Goal: Task Accomplishment & Management: Manage account settings

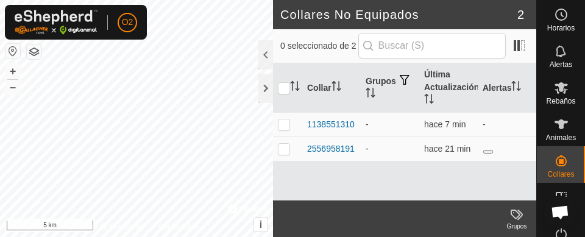
click at [16, 48] on button "button" at bounding box center [12, 51] width 15 height 15
click at [264, 91] on div at bounding box center [265, 88] width 15 height 29
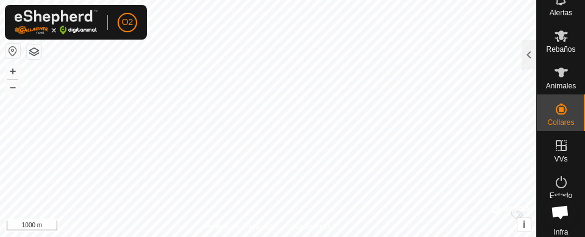
scroll to position [52, 0]
click at [557, 149] on icon at bounding box center [561, 145] width 15 height 15
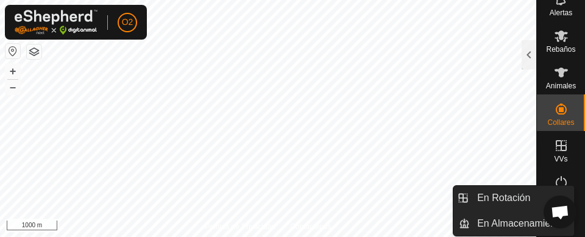
click at [550, 149] on es-virtualpaddocks-svg-icon at bounding box center [561, 145] width 22 height 19
click at [556, 148] on icon at bounding box center [560, 145] width 11 height 11
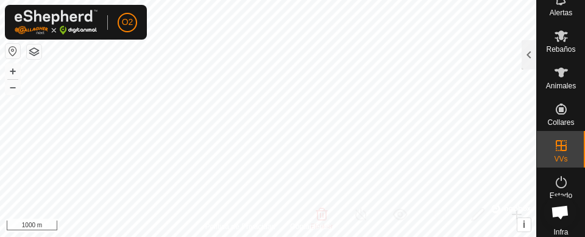
click at [550, 150] on es-virtualpaddocks-svg-icon at bounding box center [561, 145] width 22 height 19
click at [531, 59] on div at bounding box center [528, 54] width 15 height 29
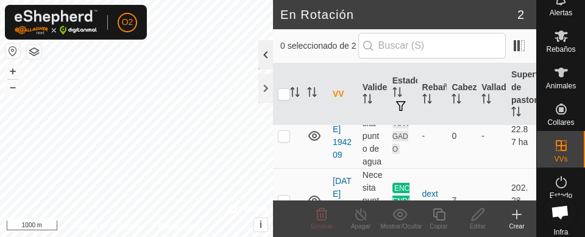
scroll to position [43, 0]
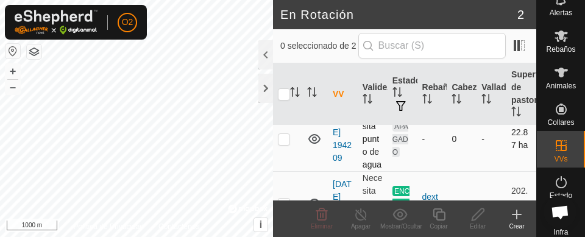
click at [282, 144] on p-checkbox at bounding box center [284, 139] width 12 height 10
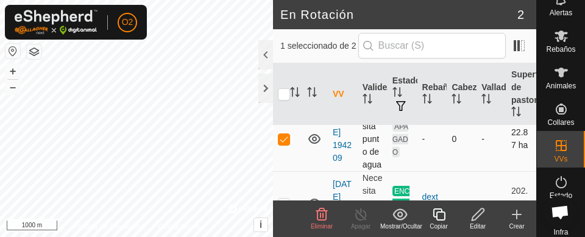
click at [287, 154] on td at bounding box center [287, 139] width 29 height 65
checkbox input "false"
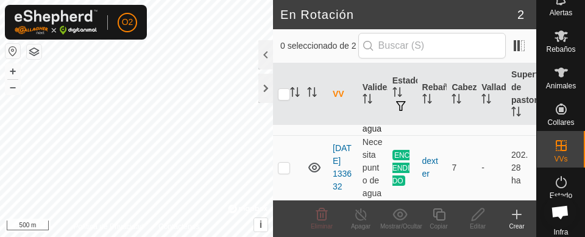
scroll to position [102, 0]
click at [286, 164] on p-checkbox at bounding box center [284, 168] width 12 height 10
checkbox input "true"
click at [440, 213] on icon at bounding box center [438, 214] width 15 height 15
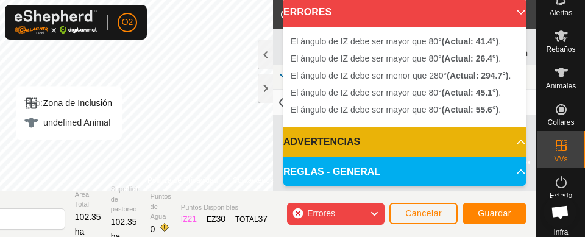
click at [72, 95] on div "Tipo: Zona de Inclusión undefined Animal" at bounding box center [69, 113] width 106 height 54
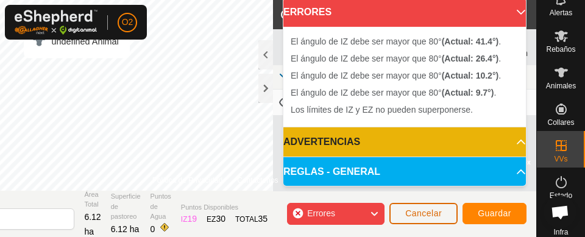
click at [419, 220] on button "Cancelar" at bounding box center [423, 213] width 68 height 21
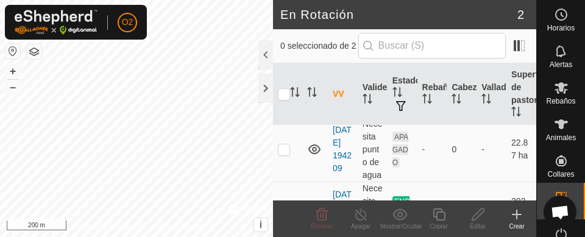
scroll to position [28, 0]
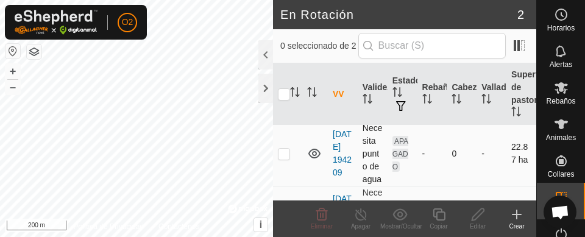
click at [288, 158] on p-checkbox at bounding box center [284, 154] width 12 height 10
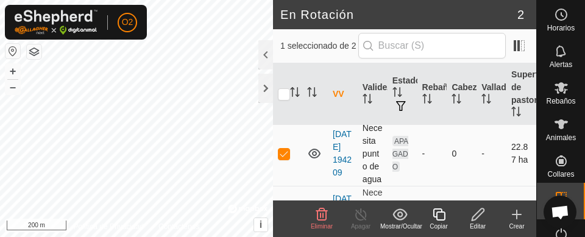
click at [290, 157] on td at bounding box center [287, 153] width 29 height 65
checkbox input "false"
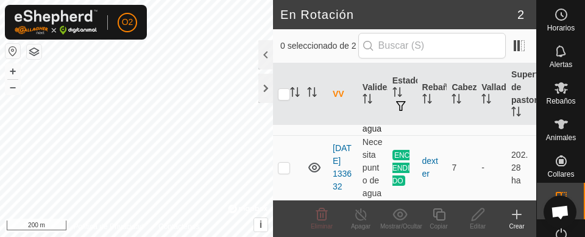
scroll to position [104, 0]
click at [292, 155] on td at bounding box center [287, 167] width 29 height 65
checkbox input "true"
click at [443, 218] on icon at bounding box center [438, 214] width 15 height 15
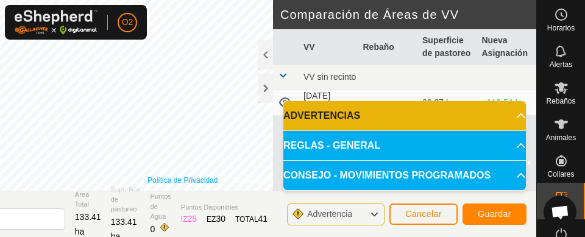
click at [202, 177] on link "Política de Privacidad" at bounding box center [182, 180] width 70 height 11
click at [435, 211] on span "Cancelar" at bounding box center [423, 214] width 37 height 10
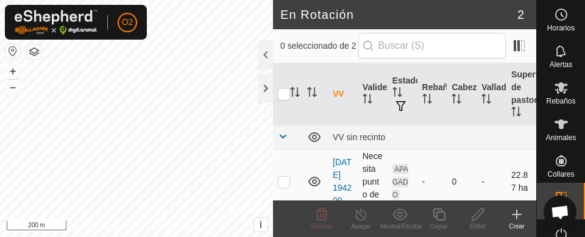
click at [281, 177] on td at bounding box center [287, 181] width 29 height 65
checkbox input "true"
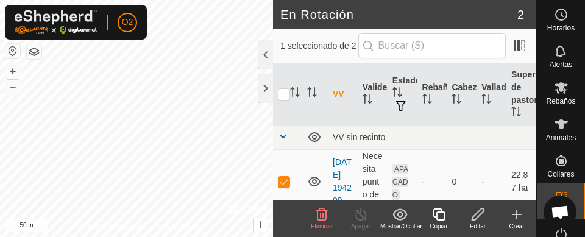
click at [563, 146] on div "Animales" at bounding box center [561, 128] width 48 height 37
click at [569, 110] on div "Animales" at bounding box center [561, 128] width 48 height 37
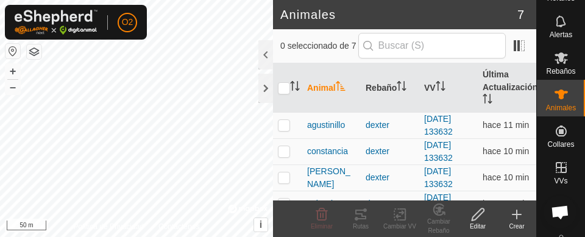
scroll to position [32, 0]
click at [559, 170] on icon at bounding box center [560, 165] width 11 height 11
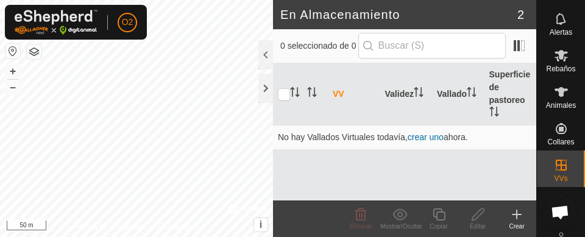
click at [517, 213] on icon at bounding box center [517, 214] width 0 height 9
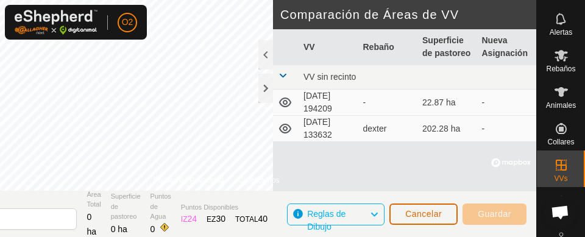
click at [429, 212] on span "Cancelar" at bounding box center [423, 214] width 37 height 10
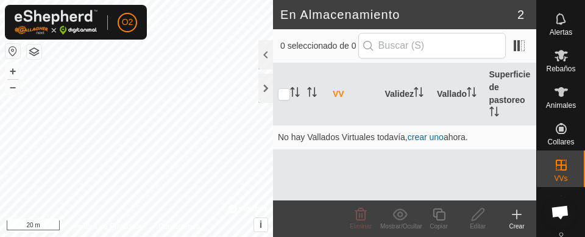
click at [517, 216] on icon at bounding box center [517, 214] width 0 height 9
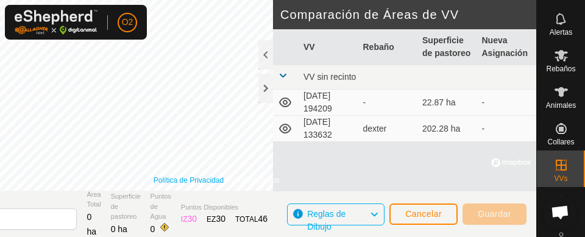
click at [197, 177] on link "Política de Privacidad" at bounding box center [188, 180] width 70 height 11
click at [424, 213] on span "Cancelar" at bounding box center [423, 214] width 37 height 10
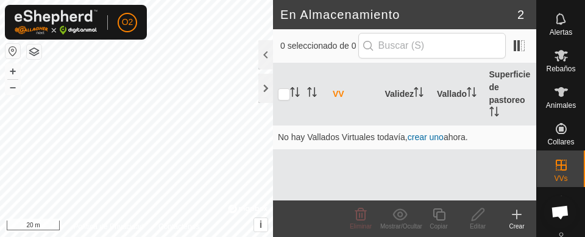
click at [517, 216] on icon at bounding box center [516, 214] width 15 height 15
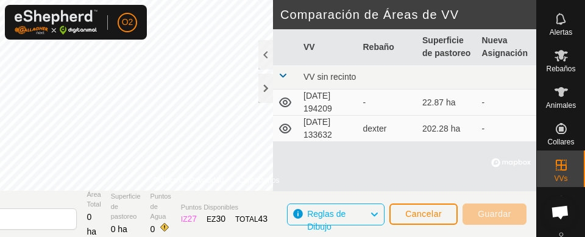
click at [482, 210] on span "Guardar" at bounding box center [495, 214] width 34 height 10
click at [503, 214] on span "Guardar" at bounding box center [495, 214] width 34 height 10
click at [403, 210] on button "Cancelar" at bounding box center [423, 213] width 68 height 21
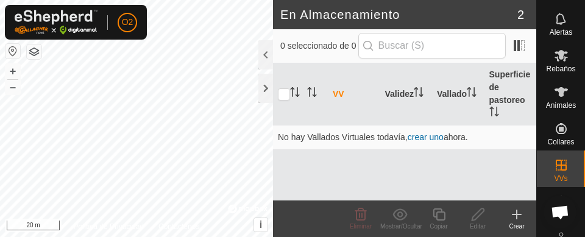
click at [517, 215] on icon at bounding box center [516, 214] width 15 height 15
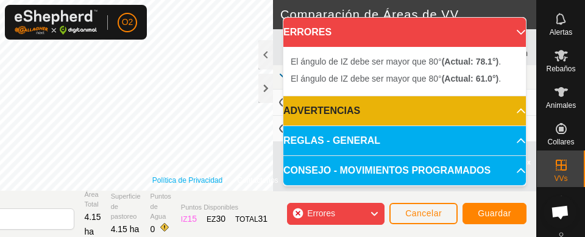
click at [185, 180] on link "Política de Privacidad" at bounding box center [187, 180] width 70 height 11
click at [188, 176] on link "Política de Privacidad" at bounding box center [187, 180] width 70 height 11
click at [180, 176] on link "Política de Privacidad" at bounding box center [187, 180] width 70 height 11
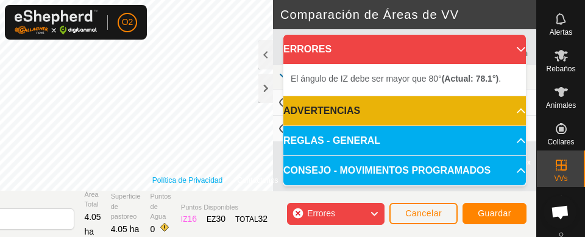
click at [171, 176] on link "Política de Privacidad" at bounding box center [187, 180] width 70 height 11
click at [39, 192] on section "Vallado Virtual 2025-09-25 183616 Área Total 3.44 ha Superficie de pastoreo 3.4…" at bounding box center [215, 214] width 642 height 46
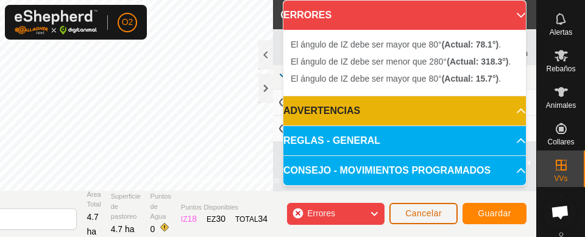
click at [424, 220] on button "Cancelar" at bounding box center [423, 213] width 68 height 21
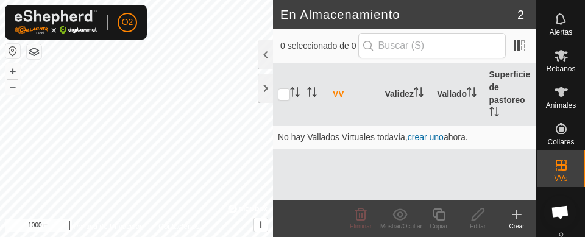
click at [517, 219] on icon at bounding box center [517, 214] width 0 height 9
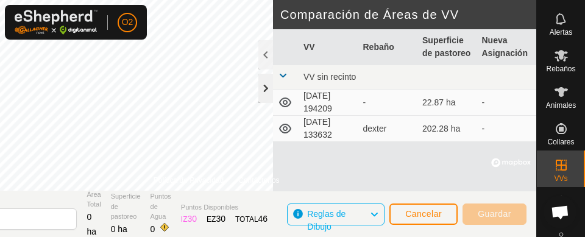
click at [267, 96] on div at bounding box center [265, 88] width 15 height 29
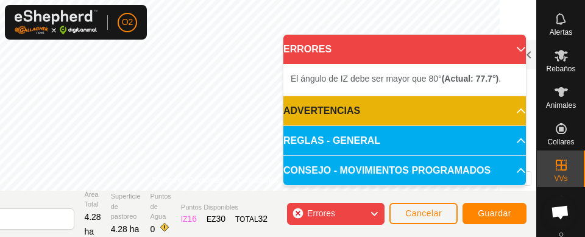
click at [517, 49] on icon at bounding box center [521, 49] width 9 height 5
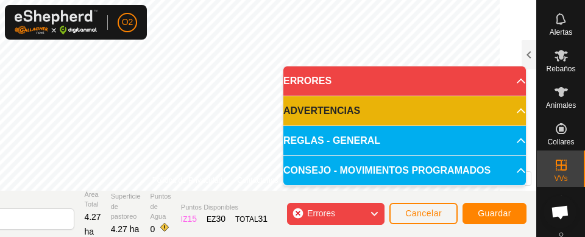
click at [516, 84] on icon at bounding box center [521, 81] width 10 height 10
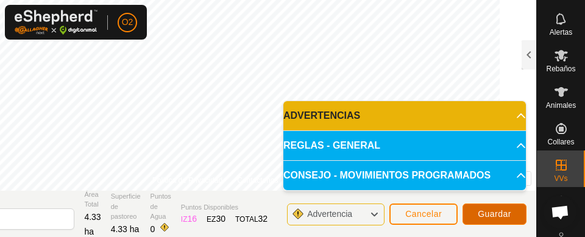
click at [499, 214] on span "Guardar" at bounding box center [495, 214] width 34 height 10
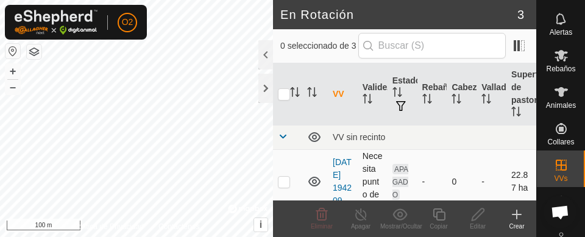
click at [289, 192] on td at bounding box center [287, 181] width 29 height 65
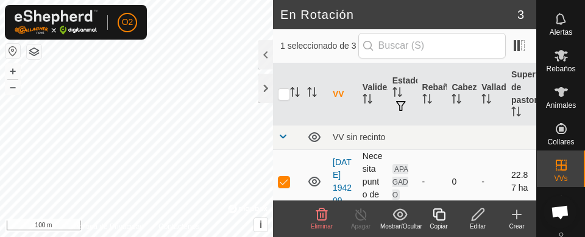
click at [293, 186] on td at bounding box center [287, 181] width 29 height 65
checkbox input "false"
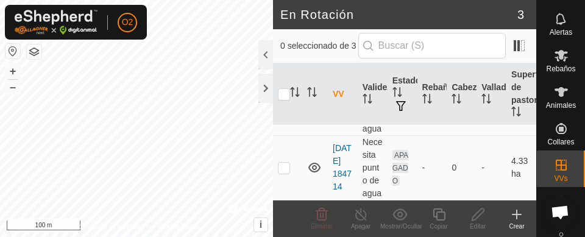
scroll to position [182, 0]
click at [285, 163] on p-checkbox at bounding box center [284, 168] width 12 height 10
checkbox input "true"
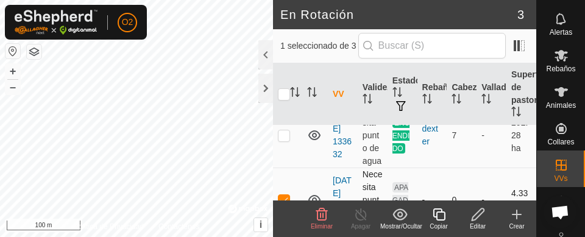
scroll to position [116, 0]
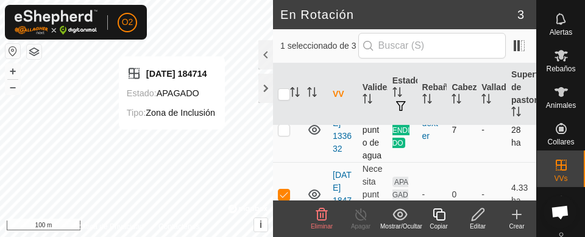
click at [295, 161] on td at bounding box center [287, 129] width 29 height 65
click at [287, 135] on p-checkbox at bounding box center [284, 130] width 12 height 10
checkbox input "false"
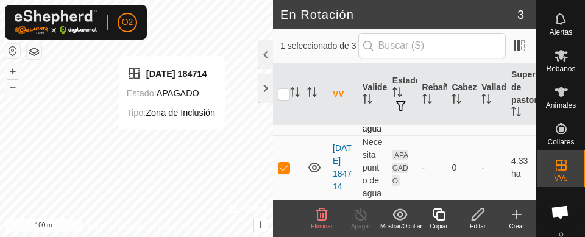
scroll to position [182, 0]
click at [559, 62] on icon at bounding box center [561, 55] width 15 height 15
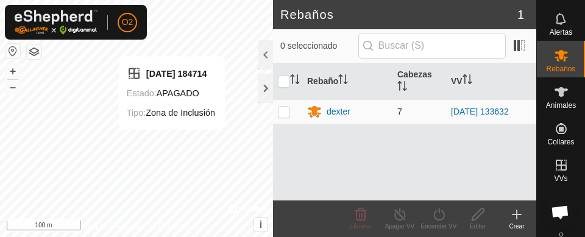
click at [283, 119] on td at bounding box center [287, 111] width 29 height 24
checkbox input "true"
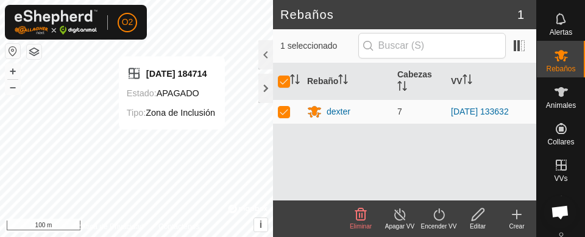
click at [443, 220] on icon at bounding box center [438, 214] width 15 height 15
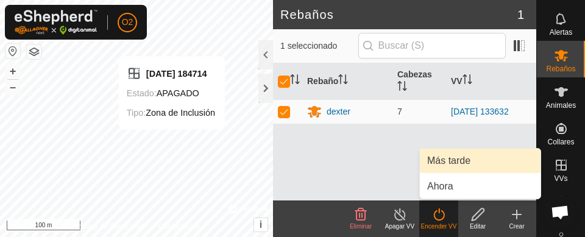
click at [451, 158] on span "Más tarde" at bounding box center [448, 160] width 43 height 15
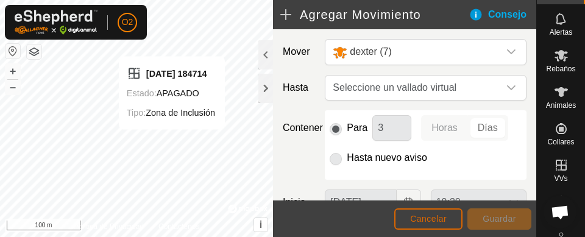
click at [436, 216] on span "Cancelar" at bounding box center [428, 219] width 37 height 10
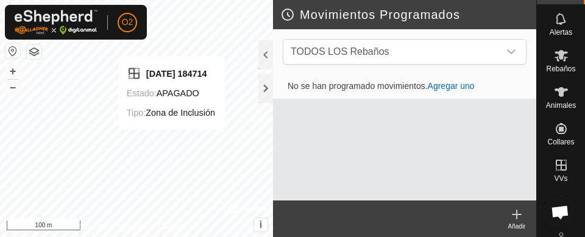
click at [445, 214] on footer "Añadir" at bounding box center [404, 218] width 263 height 37
click at [514, 57] on div "dropdown trigger" at bounding box center [511, 52] width 24 height 24
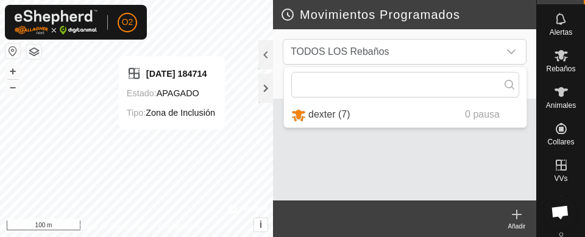
click at [468, 225] on footer "Añadir" at bounding box center [404, 218] width 263 height 37
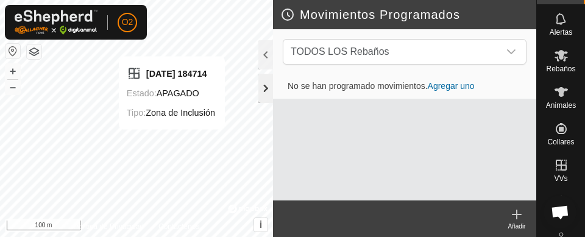
click at [269, 91] on div at bounding box center [265, 88] width 15 height 29
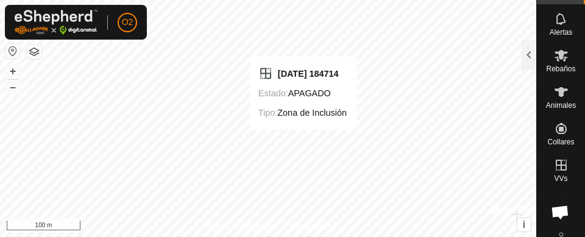
click at [558, 62] on icon at bounding box center [561, 55] width 15 height 15
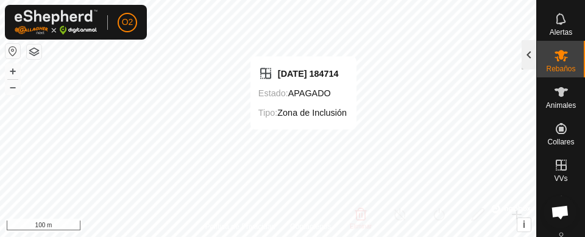
click at [525, 60] on div at bounding box center [528, 54] width 15 height 29
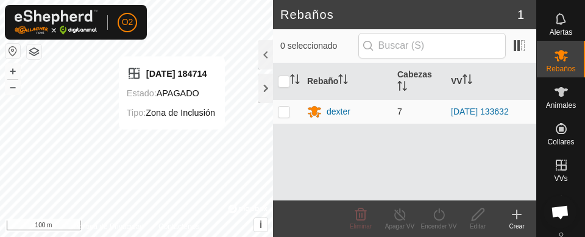
click at [286, 116] on p-checkbox at bounding box center [284, 112] width 12 height 10
checkbox input "true"
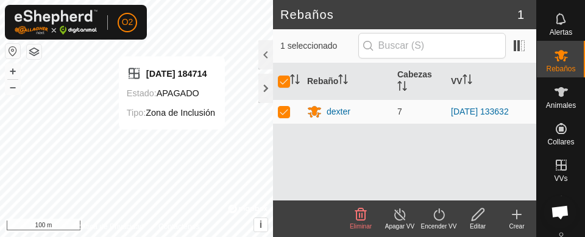
click at [441, 217] on icon at bounding box center [438, 214] width 15 height 15
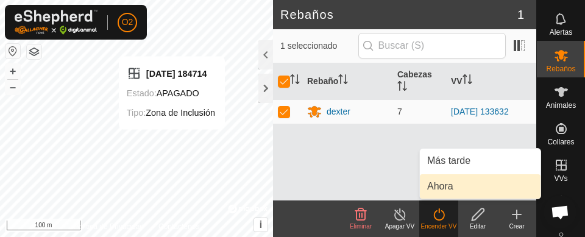
click at [443, 183] on span "Ahora" at bounding box center [440, 186] width 26 height 15
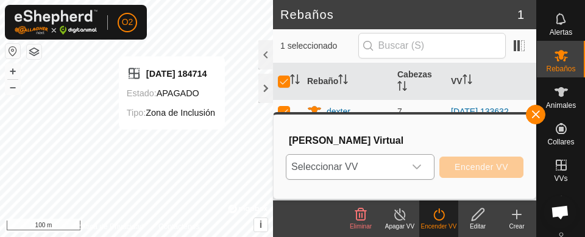
click at [415, 169] on icon "dropdown trigger" at bounding box center [417, 167] width 10 height 10
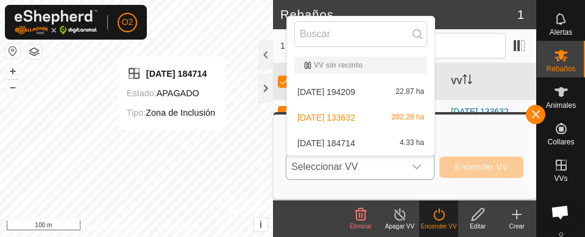
click at [376, 138] on div "2025-09-25 184714 4.33 ha" at bounding box center [360, 143] width 133 height 15
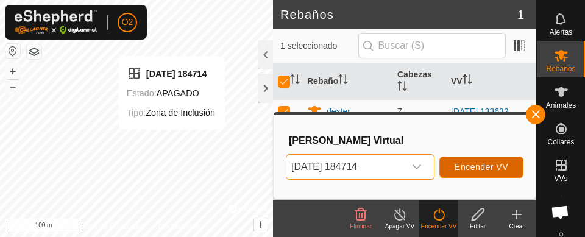
click at [479, 168] on span "Encender VV" at bounding box center [481, 167] width 54 height 10
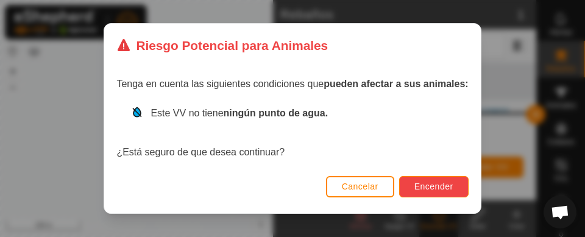
click at [443, 186] on span "Encender" at bounding box center [433, 187] width 39 height 10
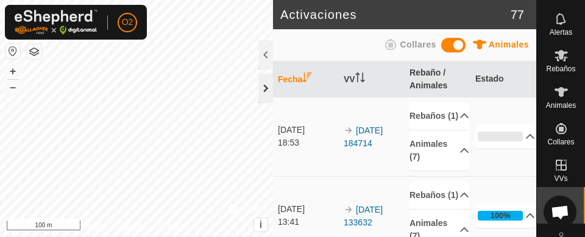
click at [263, 91] on div at bounding box center [265, 88] width 15 height 29
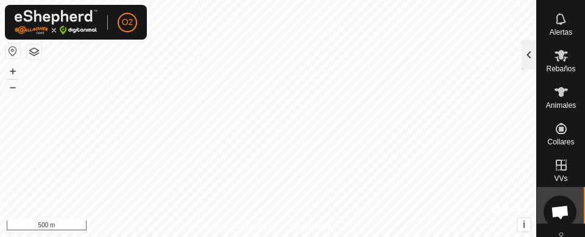
click at [527, 65] on div at bounding box center [528, 54] width 15 height 29
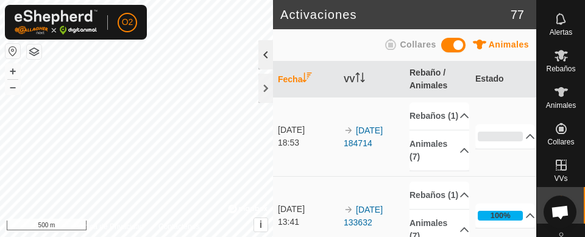
scroll to position [7, 0]
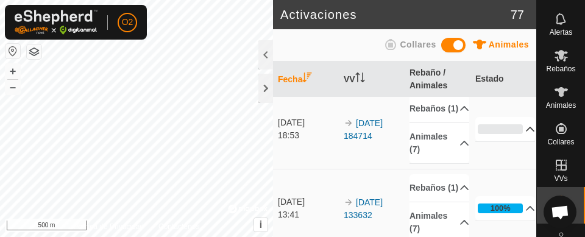
click at [525, 134] on icon at bounding box center [530, 129] width 10 height 10
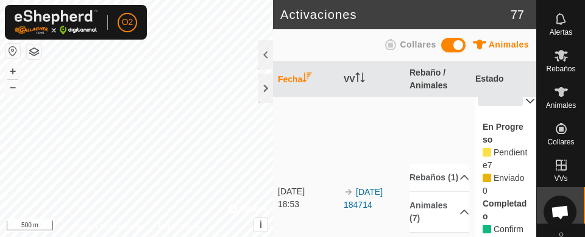
scroll to position [0, 0]
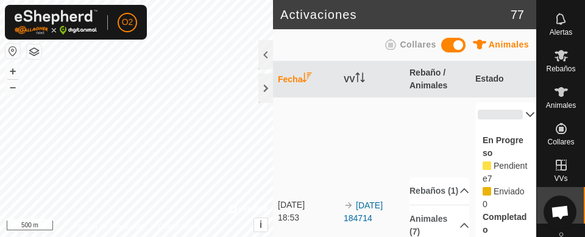
click at [525, 118] on icon at bounding box center [530, 115] width 10 height 10
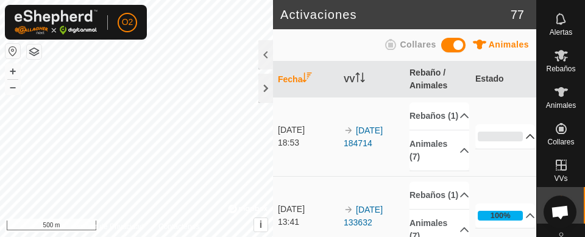
click at [557, 173] on es-virtualpaddocks-svg-icon at bounding box center [561, 164] width 22 height 19
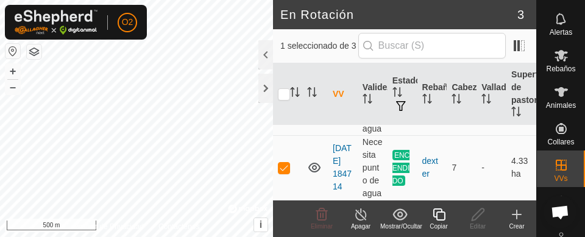
scroll to position [155, 0]
click at [460, 158] on td "7" at bounding box center [461, 167] width 30 height 65
click at [453, 163] on td "7" at bounding box center [461, 167] width 30 height 65
click at [407, 169] on td "ENCENDIDO" at bounding box center [402, 167] width 30 height 65
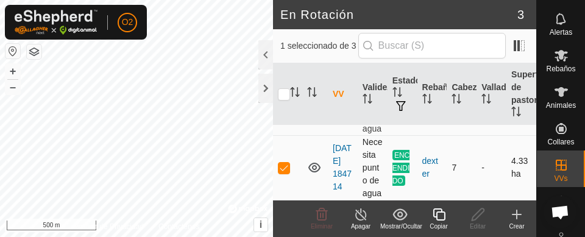
click at [286, 172] on p-checkbox at bounding box center [284, 168] width 12 height 10
checkbox input "false"
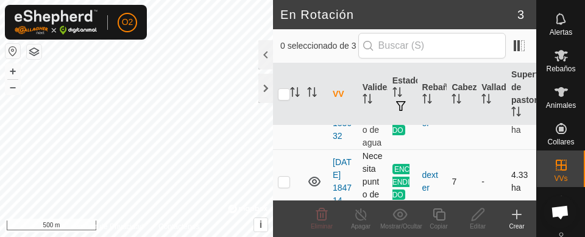
scroll to position [129, 0]
click at [286, 142] on td at bounding box center [287, 117] width 29 height 65
checkbox input "true"
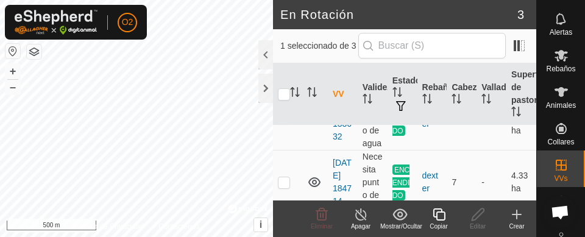
click at [361, 214] on icon at bounding box center [360, 214] width 15 height 15
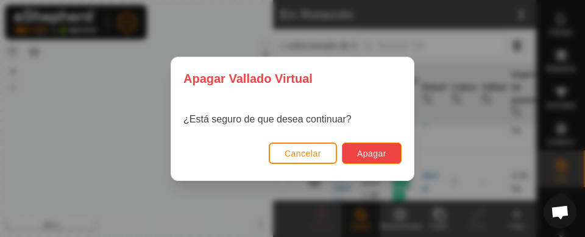
click at [381, 157] on span "Apagar" at bounding box center [371, 154] width 29 height 10
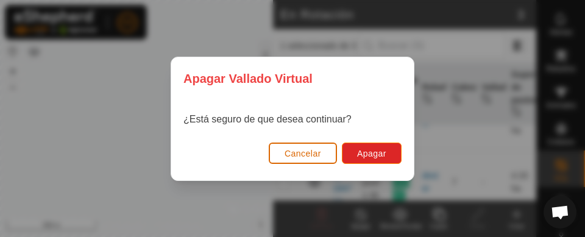
click at [305, 152] on span "Cancelar" at bounding box center [302, 154] width 37 height 10
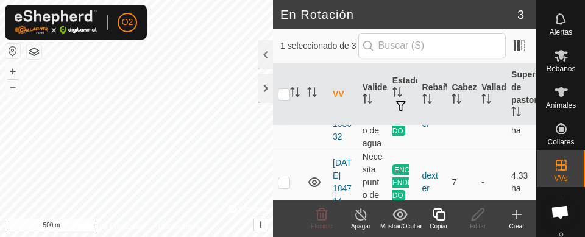
click at [359, 219] on icon at bounding box center [360, 214] width 11 height 12
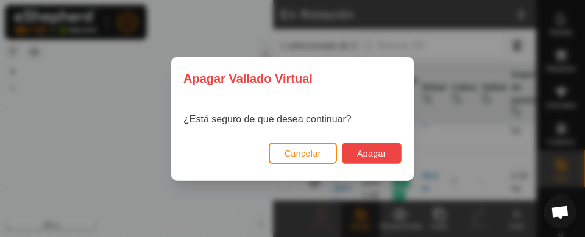
click at [387, 157] on button "Apagar" at bounding box center [372, 153] width 60 height 21
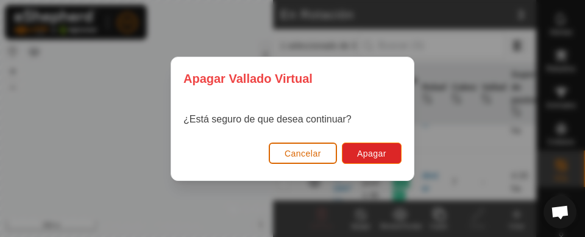
click at [297, 158] on button "Cancelar" at bounding box center [303, 153] width 68 height 21
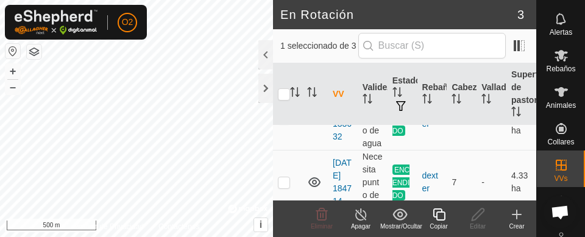
click at [557, 65] on span "Rebaños" at bounding box center [560, 68] width 29 height 7
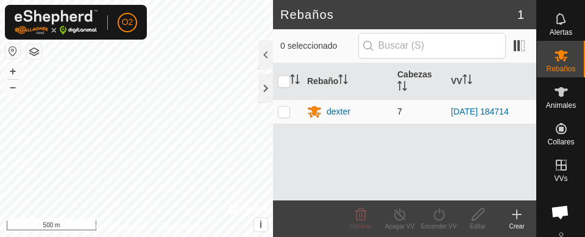
click at [286, 108] on p-checkbox at bounding box center [284, 112] width 12 height 10
checkbox input "true"
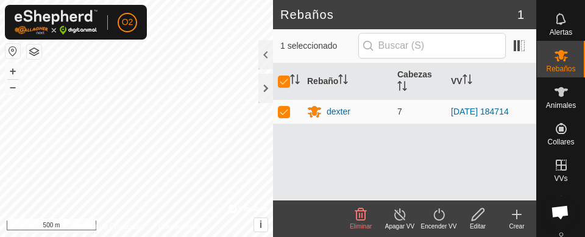
click at [397, 220] on icon at bounding box center [399, 214] width 15 height 15
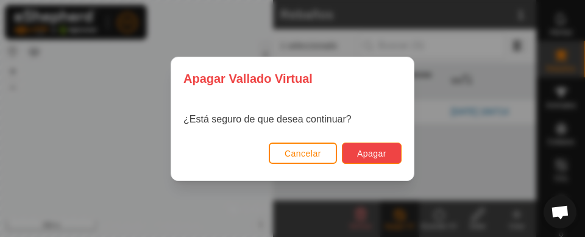
click at [378, 154] on span "Apagar" at bounding box center [371, 154] width 29 height 10
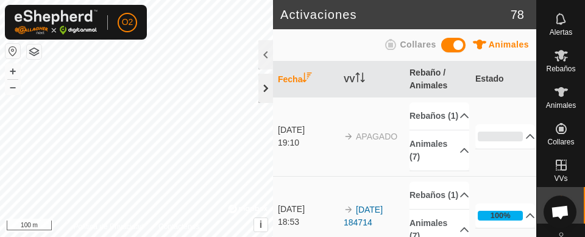
click at [267, 94] on div at bounding box center [265, 88] width 15 height 29
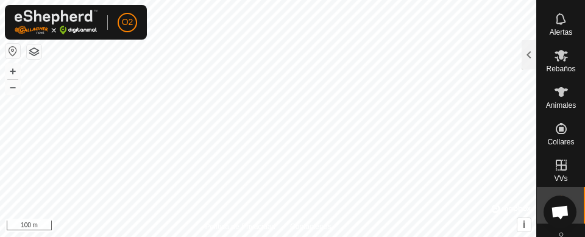
click at [558, 174] on es-virtualpaddocks-svg-icon at bounding box center [561, 164] width 22 height 19
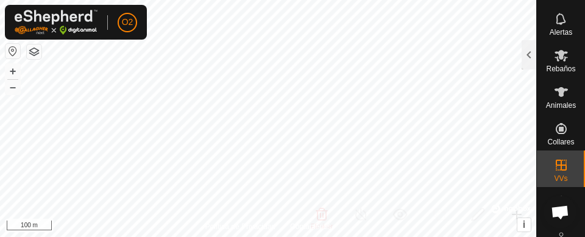
click at [562, 176] on span "VVs" at bounding box center [560, 178] width 13 height 7
click at [527, 52] on div at bounding box center [528, 54] width 15 height 29
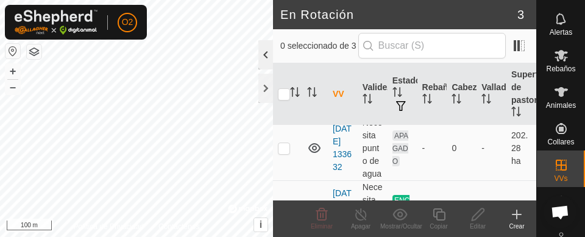
scroll to position [101, 0]
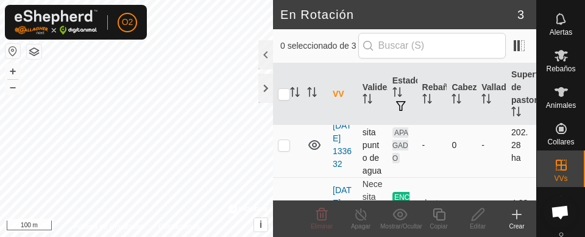
click at [286, 170] on td at bounding box center [287, 145] width 29 height 65
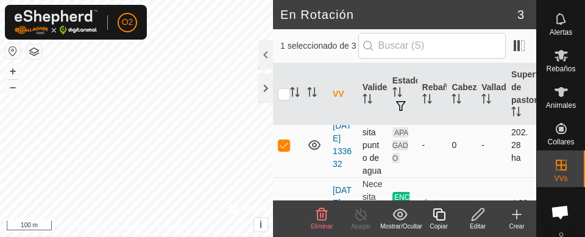
click at [282, 172] on td at bounding box center [287, 145] width 29 height 65
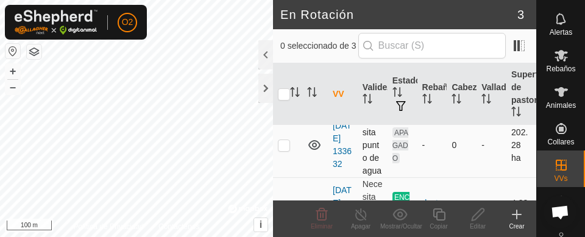
scroll to position [114, 0]
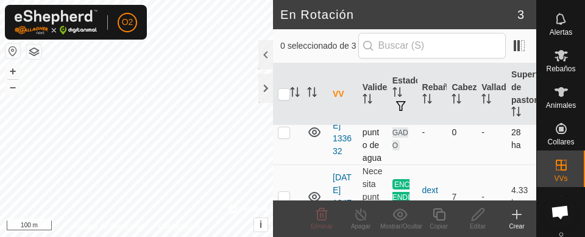
click at [292, 161] on td at bounding box center [287, 132] width 29 height 65
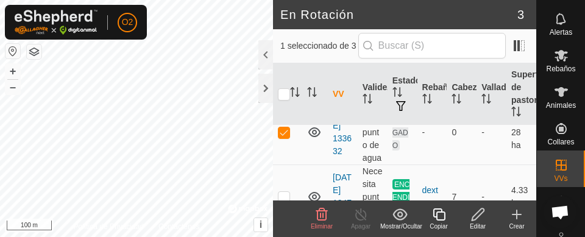
click at [319, 219] on icon at bounding box center [322, 214] width 12 height 12
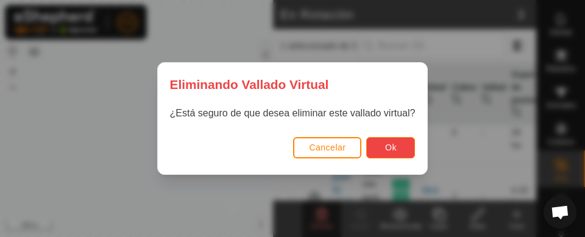
click at [406, 155] on button "Ok" at bounding box center [390, 147] width 49 height 21
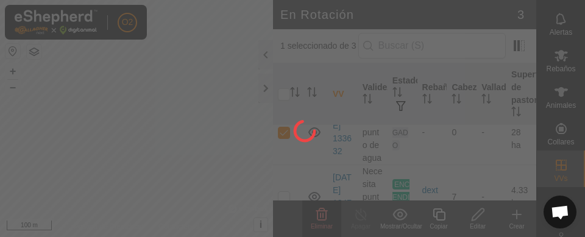
checkbox input "false"
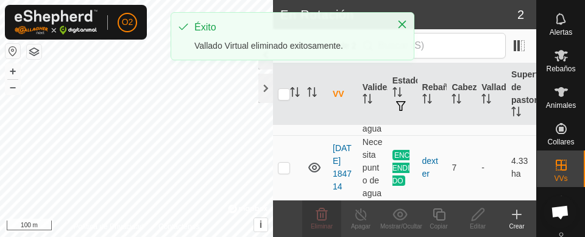
scroll to position [104, 0]
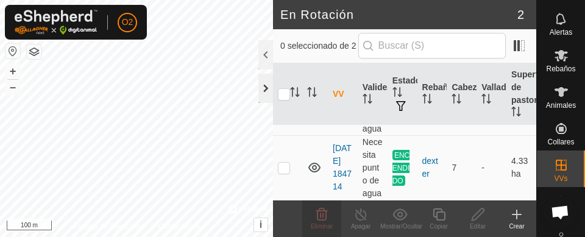
click at [260, 88] on div at bounding box center [265, 88] width 15 height 29
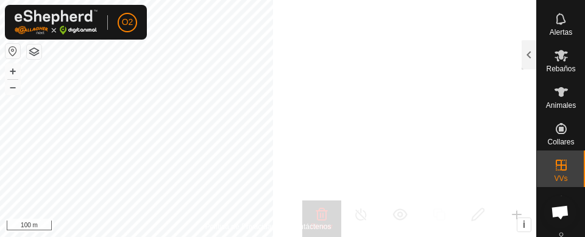
scroll to position [114, 0]
click at [568, 138] on span "Collares" at bounding box center [560, 141] width 27 height 7
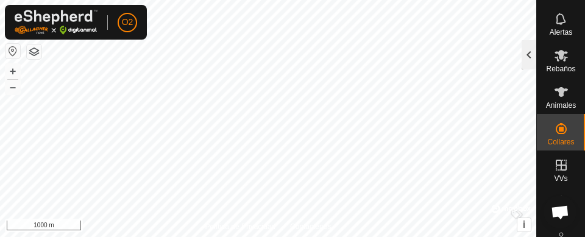
click at [535, 59] on div at bounding box center [528, 54] width 15 height 29
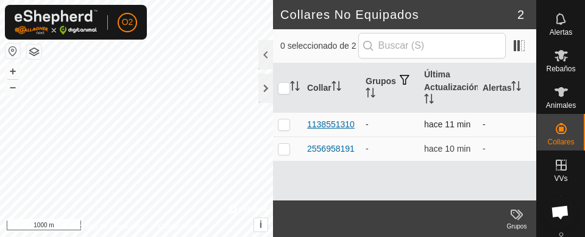
click at [339, 122] on div "1138551310" at bounding box center [331, 124] width 48 height 13
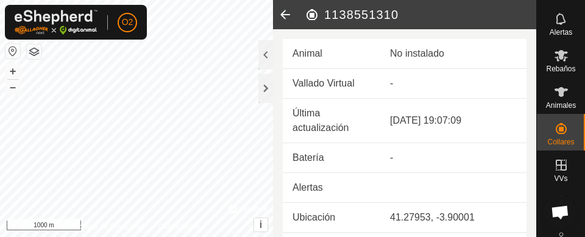
click at [557, 97] on icon at bounding box center [561, 92] width 15 height 15
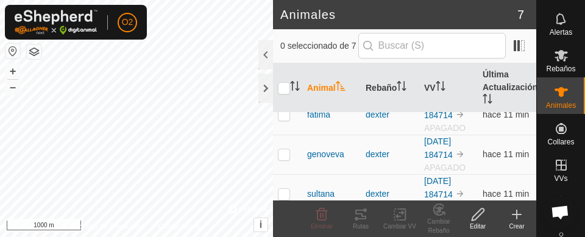
scroll to position [189, 0]
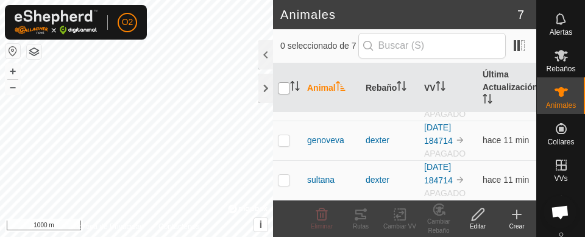
click at [284, 85] on input "checkbox" at bounding box center [284, 88] width 12 height 12
checkbox input "true"
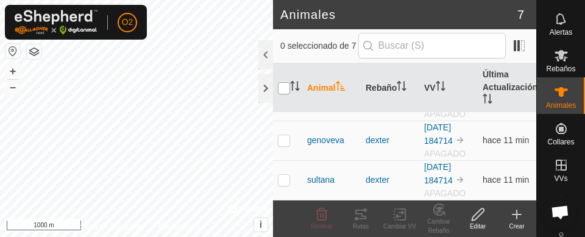
checkbox input "true"
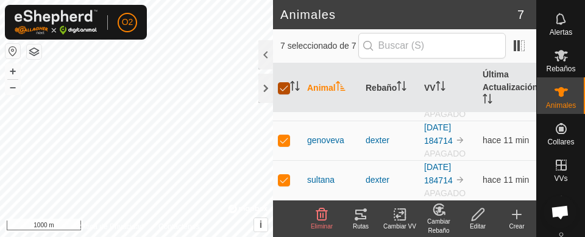
checkbox input "false"
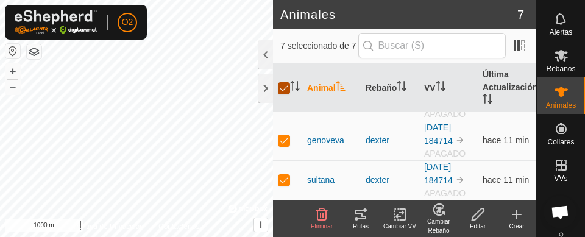
checkbox input "false"
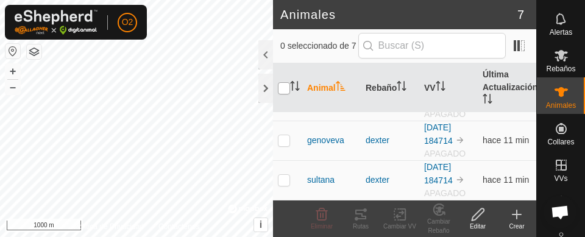
click at [280, 90] on input "checkbox" at bounding box center [284, 88] width 12 height 12
checkbox input "true"
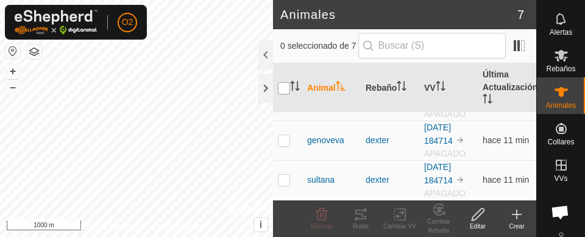
checkbox input "true"
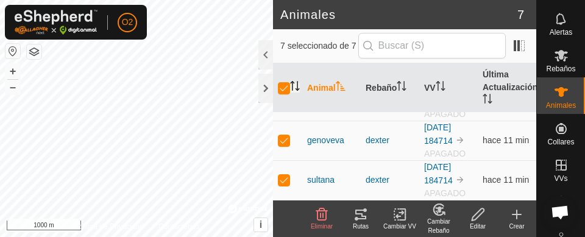
click at [290, 89] on icon "Activar para ordenar" at bounding box center [295, 86] width 10 height 10
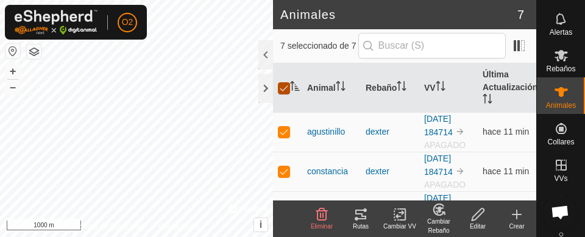
click at [287, 88] on input "checkbox" at bounding box center [284, 88] width 12 height 12
checkbox input "false"
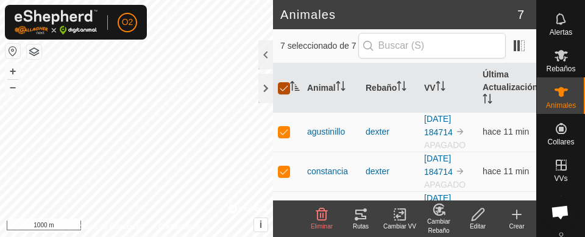
checkbox input "false"
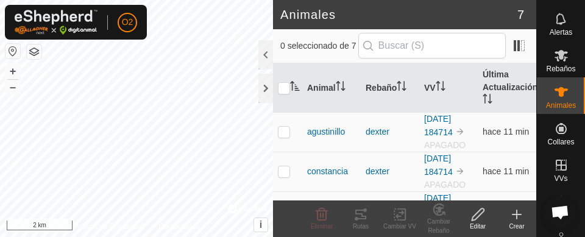
click at [558, 139] on span "Collares" at bounding box center [560, 141] width 27 height 7
click at [537, 164] on span "Collares No Equipados" at bounding box center [510, 159] width 100 height 15
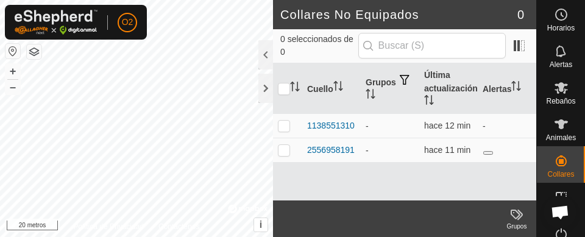
checkbox input "true"
click at [558, 133] on es-animals-svg-icon at bounding box center [561, 124] width 22 height 19
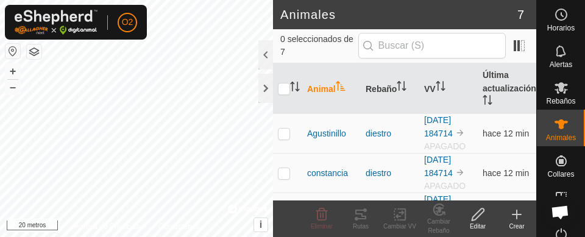
click at [557, 130] on icon at bounding box center [561, 124] width 15 height 15
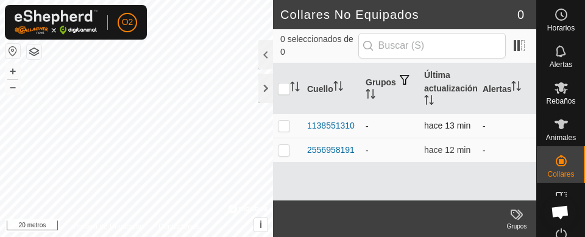
click at [282, 117] on td at bounding box center [287, 126] width 29 height 24
checkbox input "true"
click at [517, 218] on icon at bounding box center [516, 214] width 15 height 15
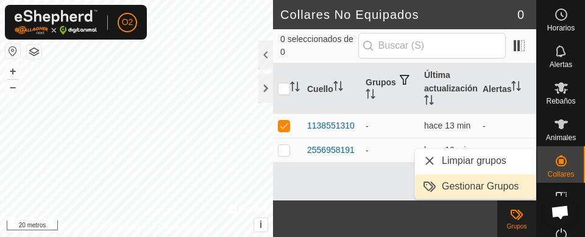
click at [478, 188] on font "Gestionar Grupos" at bounding box center [480, 186] width 77 height 10
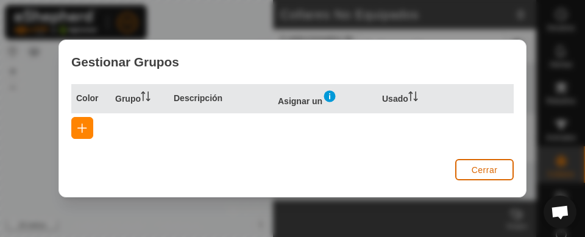
click at [490, 171] on font "Cerrar" at bounding box center [484, 170] width 26 height 10
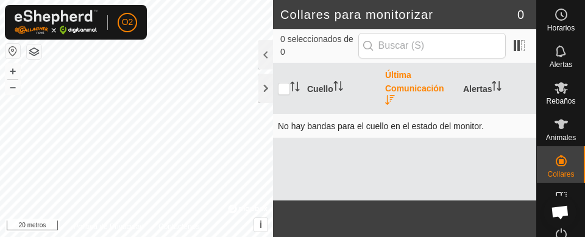
click at [450, 127] on font "No hay bandas para el cuello en el estado del monitor." at bounding box center [381, 126] width 206 height 10
click at [284, 94] on input "checkbox" at bounding box center [284, 89] width 12 height 12
click at [283, 86] on input "checkbox" at bounding box center [284, 89] width 12 height 12
checkbox input "false"
click at [292, 90] on icon "Activar para ordenar" at bounding box center [292, 87] width 1 height 10
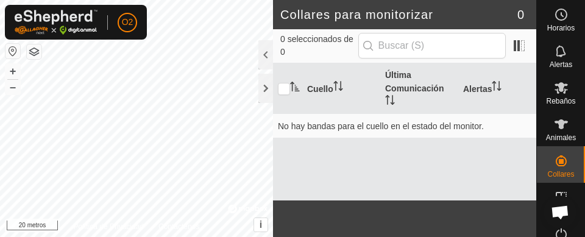
click at [289, 94] on div at bounding box center [284, 89] width 12 height 12
click at [290, 90] on icon "Activar para ordenar" at bounding box center [295, 87] width 10 height 10
click at [560, 127] on icon at bounding box center [561, 124] width 15 height 15
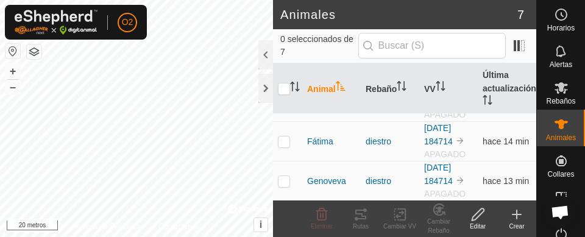
scroll to position [191, 0]
click at [516, 219] on icon at bounding box center [516, 214] width 15 height 15
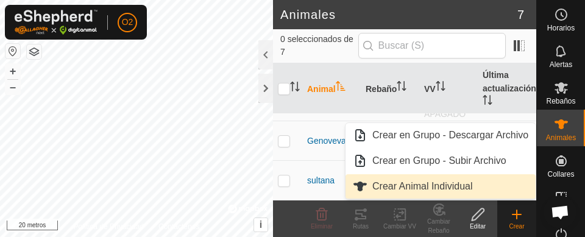
click at [454, 194] on link "Crear Animal Individual" at bounding box center [440, 186] width 190 height 24
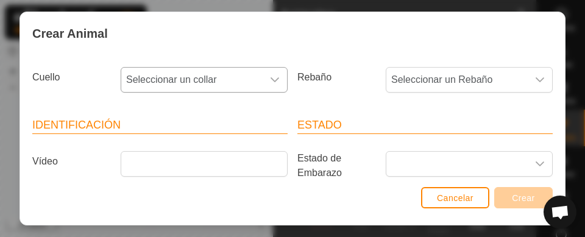
click at [270, 84] on icon "disparador desplegable" at bounding box center [275, 80] width 10 height 10
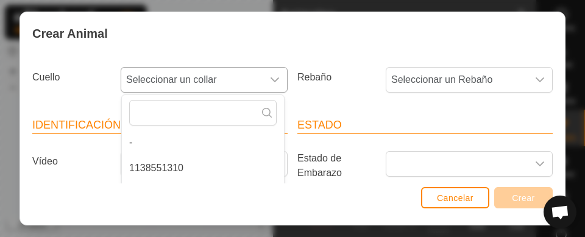
click at [175, 164] on font "1138551310" at bounding box center [156, 168] width 54 height 10
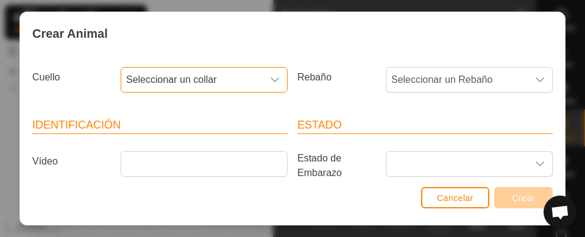
click at [269, 88] on div "disparador desplegable" at bounding box center [275, 80] width 24 height 24
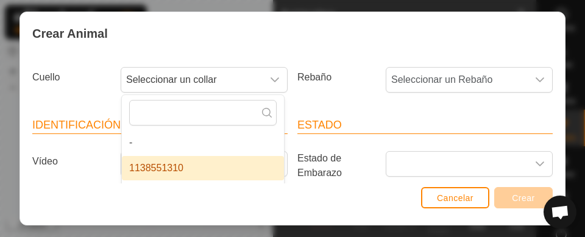
click at [190, 173] on li "1138551310" at bounding box center [203, 168] width 162 height 24
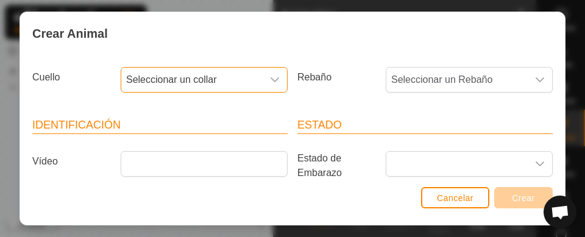
click at [272, 69] on div "disparador desplegable" at bounding box center [275, 80] width 24 height 24
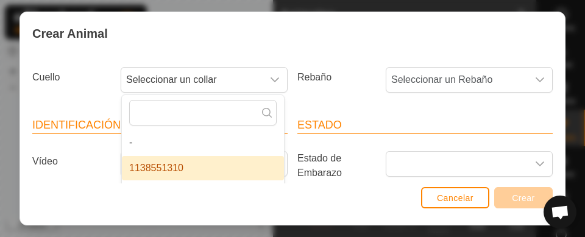
click at [196, 168] on li "1138551310" at bounding box center [203, 168] width 162 height 24
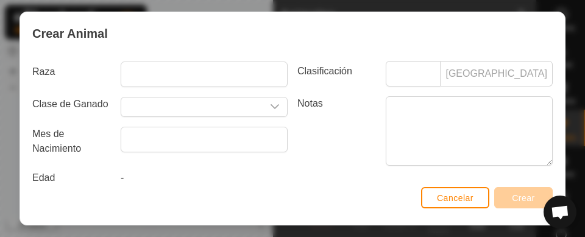
scroll to position [259, 0]
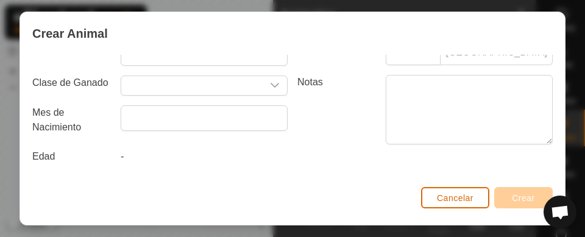
click at [471, 201] on font "Cancelar" at bounding box center [455, 198] width 37 height 10
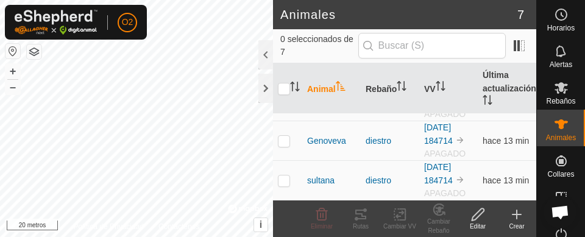
click at [486, 222] on div "Editar" at bounding box center [477, 226] width 39 height 9
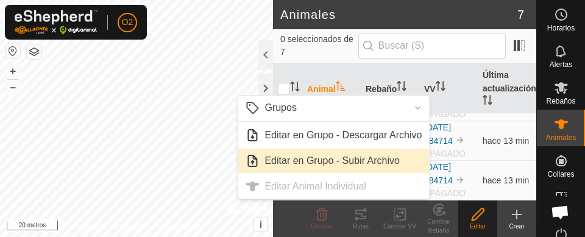
click at [392, 167] on font "Editar en Grupo - Subir Archivo" at bounding box center [331, 160] width 135 height 15
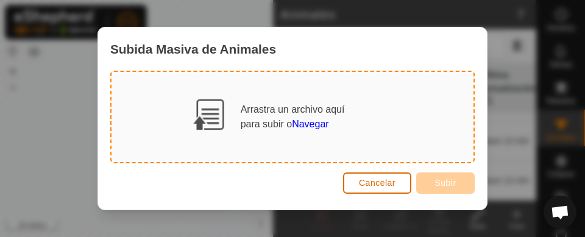
click at [376, 183] on font "Cancelar" at bounding box center [377, 183] width 37 height 10
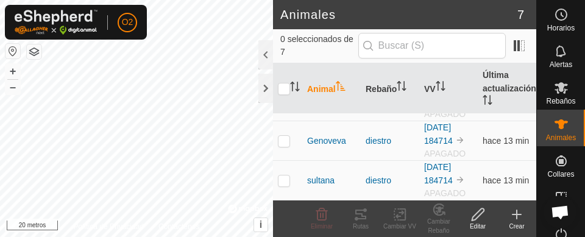
click at [514, 219] on icon at bounding box center [516, 214] width 15 height 15
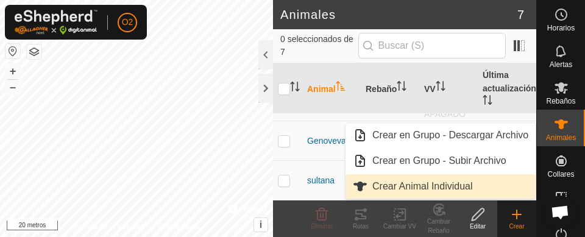
click at [456, 191] on font "Crear Animal Individual" at bounding box center [422, 186] width 101 height 10
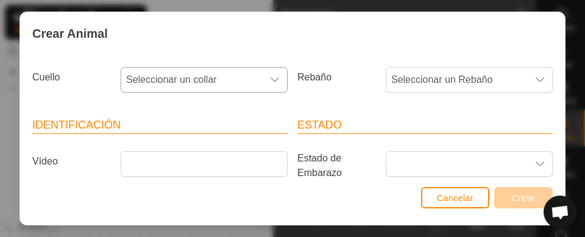
click at [275, 80] on div "disparador desplegable" at bounding box center [275, 80] width 24 height 24
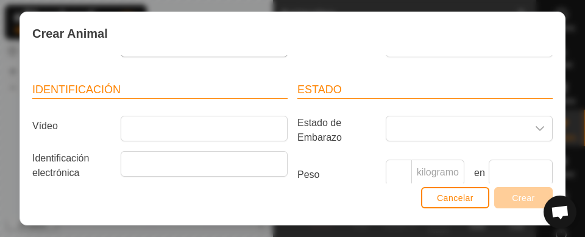
scroll to position [0, 0]
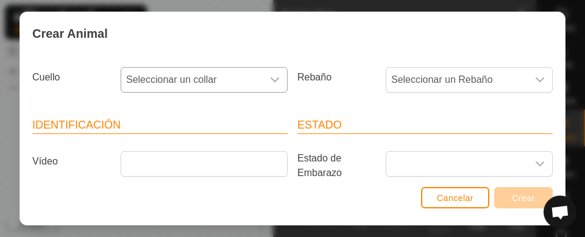
click at [270, 77] on icon "disparador desplegable" at bounding box center [275, 80] width 10 height 10
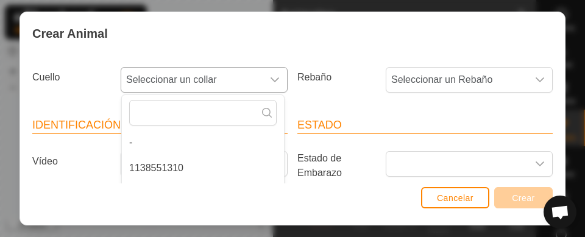
click at [169, 175] on span "1138551310" at bounding box center [156, 168] width 54 height 15
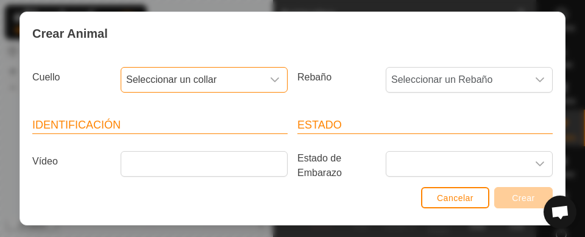
click at [266, 85] on div "disparador desplegable" at bounding box center [275, 80] width 24 height 24
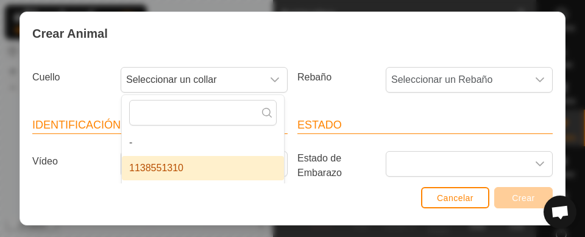
click at [187, 175] on li "1138551310" at bounding box center [203, 168] width 162 height 24
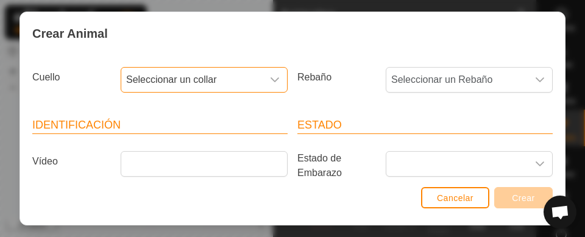
click at [208, 78] on font "Seleccionar un collar" at bounding box center [171, 79] width 91 height 10
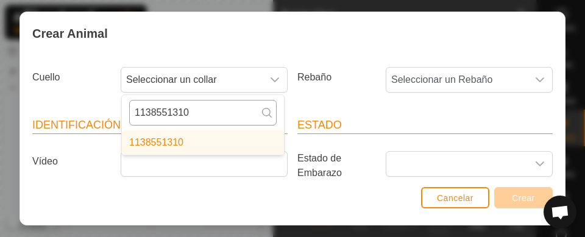
click at [264, 103] on input "1138551310" at bounding box center [202, 113] width 147 height 26
click at [214, 119] on input "1138551310" at bounding box center [202, 113] width 147 height 26
type input "1138551310"
click at [198, 141] on li "1138551310" at bounding box center [203, 142] width 162 height 24
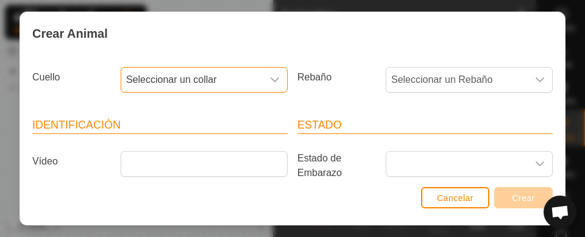
click at [270, 79] on icon "disparador desplegable" at bounding box center [274, 80] width 9 height 5
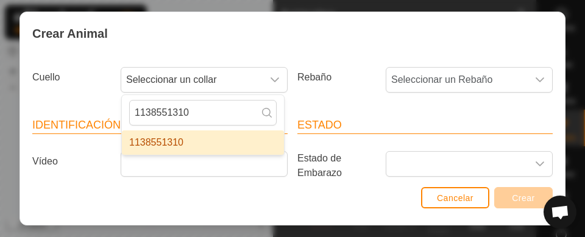
click at [191, 139] on li "1138551310" at bounding box center [203, 142] width 162 height 24
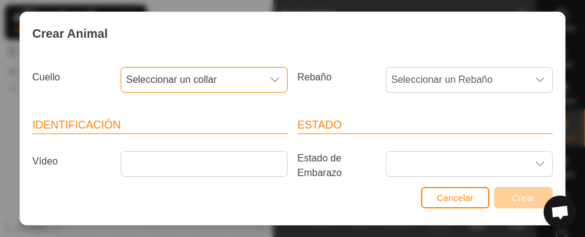
click at [270, 79] on icon "disparador desplegable" at bounding box center [275, 80] width 10 height 10
click at [275, 82] on div "disparador desplegable" at bounding box center [275, 80] width 24 height 24
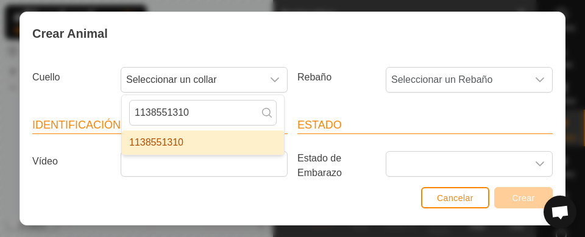
click at [224, 141] on li "1138551310" at bounding box center [203, 142] width 162 height 24
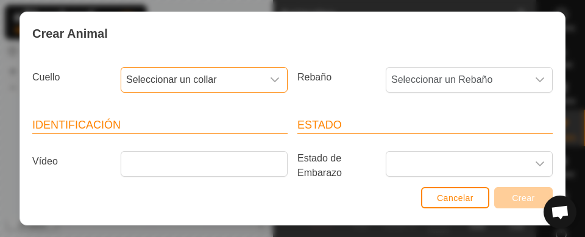
click at [270, 79] on icon "disparador desplegable" at bounding box center [274, 80] width 9 height 5
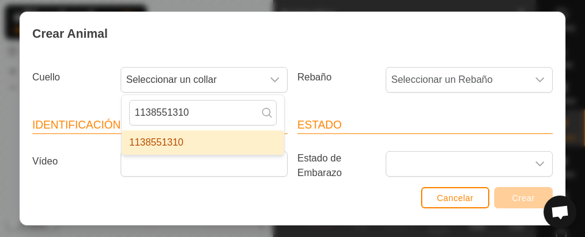
click at [172, 138] on font "1138551310" at bounding box center [156, 142] width 54 height 10
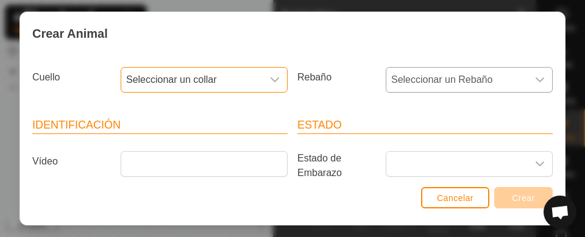
click at [535, 80] on icon "disparador desplegable" at bounding box center [540, 80] width 10 height 10
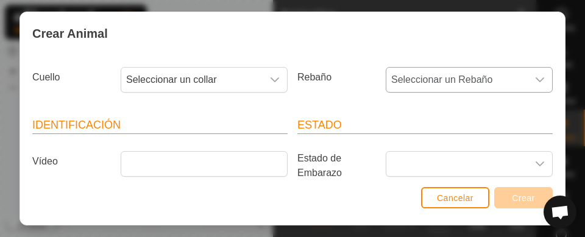
click at [531, 85] on div "disparador desplegable" at bounding box center [539, 80] width 24 height 24
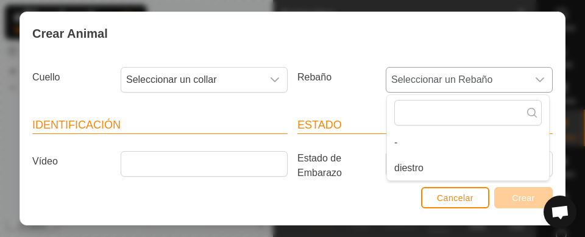
click at [417, 172] on li "diestro" at bounding box center [468, 168] width 162 height 24
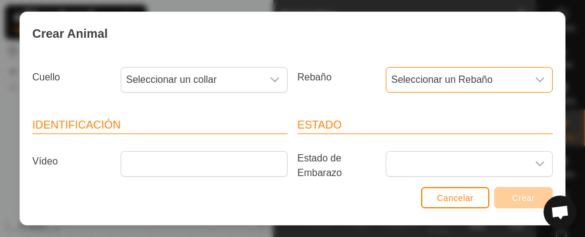
click at [529, 87] on div "disparador desplegable" at bounding box center [539, 80] width 24 height 24
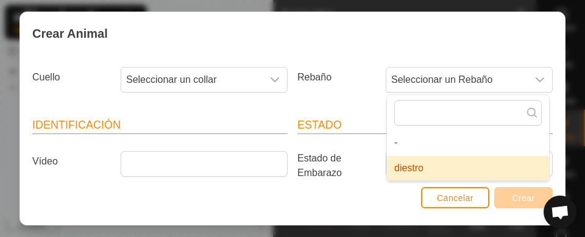
click at [412, 173] on font "diestro" at bounding box center [408, 168] width 29 height 10
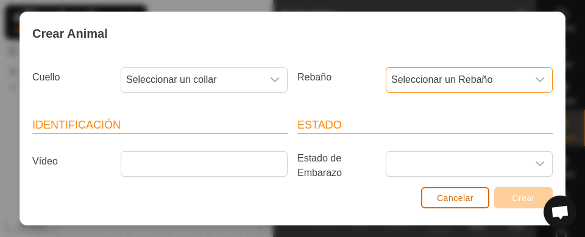
click at [457, 204] on button "Cancelar" at bounding box center [455, 197] width 68 height 21
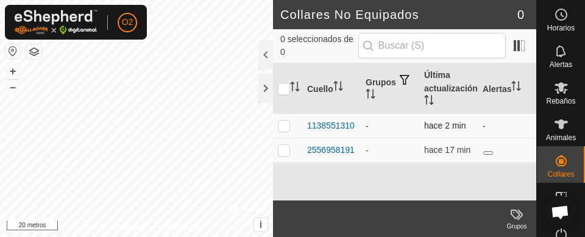
click at [283, 131] on td at bounding box center [287, 126] width 29 height 24
checkbox input "true"
click at [563, 129] on es-animals-svg-icon at bounding box center [561, 124] width 22 height 19
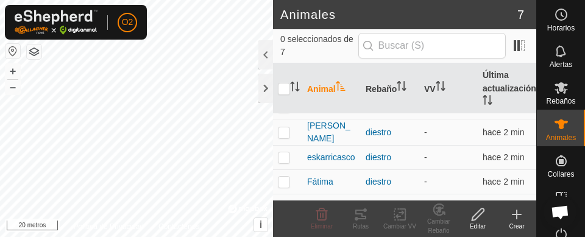
scroll to position [35, 0]
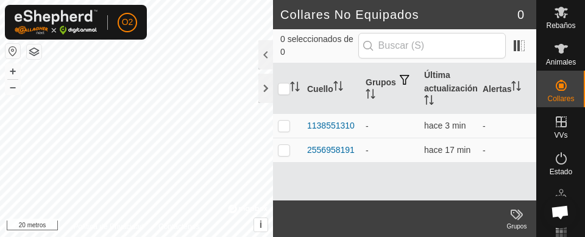
scroll to position [80, 0]
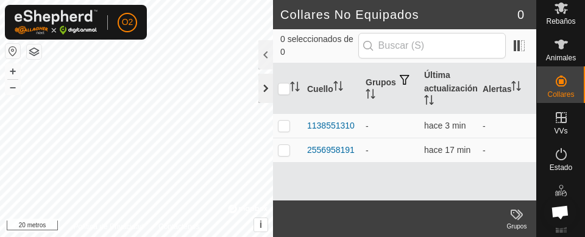
click at [269, 93] on div at bounding box center [265, 88] width 15 height 29
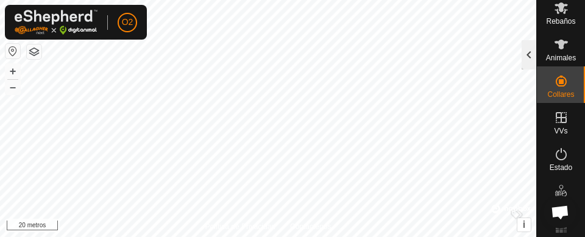
click at [527, 63] on div at bounding box center [528, 54] width 15 height 29
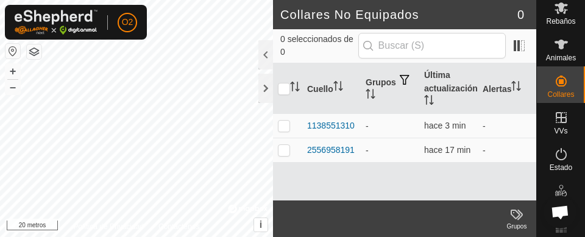
click at [560, 129] on font "VVs" at bounding box center [560, 131] width 13 height 9
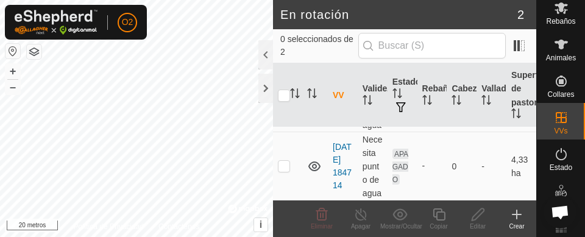
scroll to position [115, 0]
click at [287, 162] on p-checkbox at bounding box center [284, 166] width 12 height 10
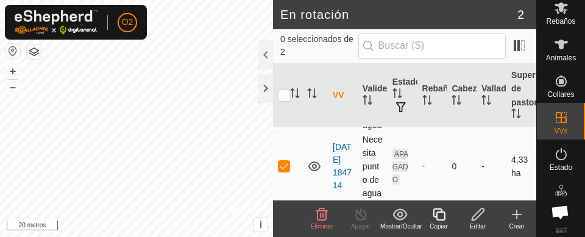
click at [287, 161] on p-checkbox at bounding box center [284, 166] width 12 height 10
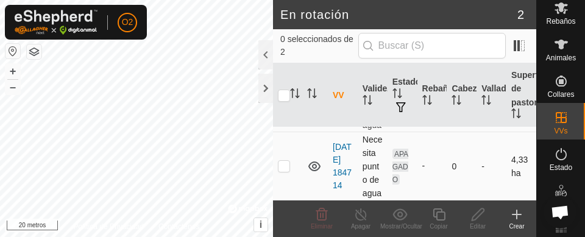
click at [282, 161] on p-checkbox at bounding box center [284, 166] width 12 height 10
checkbox input "true"
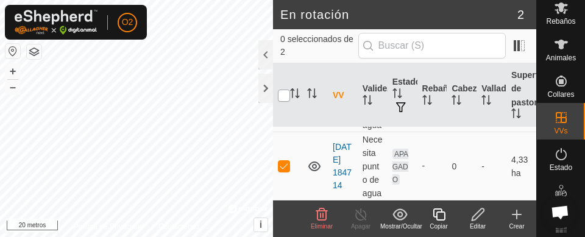
click at [283, 95] on input "checkbox" at bounding box center [284, 96] width 12 height 12
checkbox input "true"
click at [263, 94] on div at bounding box center [265, 88] width 15 height 29
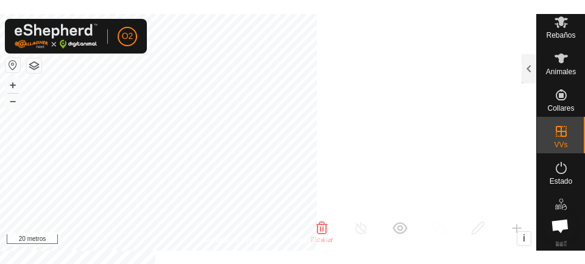
scroll to position [295, 0]
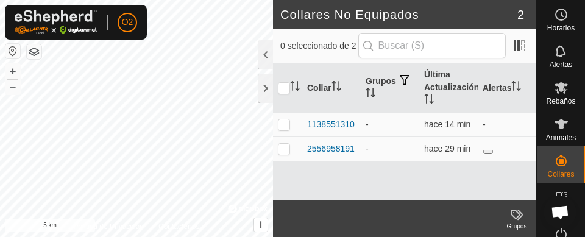
click at [12, 48] on button "button" at bounding box center [12, 51] width 15 height 15
click at [562, 92] on icon at bounding box center [561, 87] width 15 height 15
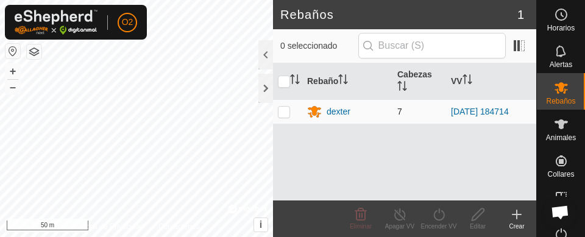
click at [287, 115] on p-checkbox at bounding box center [284, 112] width 12 height 10
checkbox input "true"
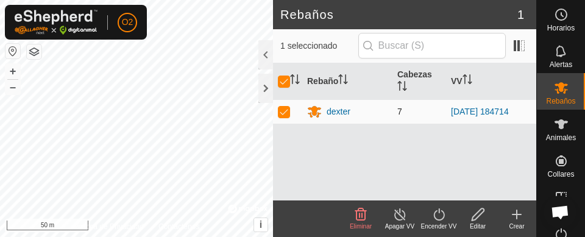
click at [284, 115] on p-checkbox at bounding box center [284, 112] width 12 height 10
checkbox input "false"
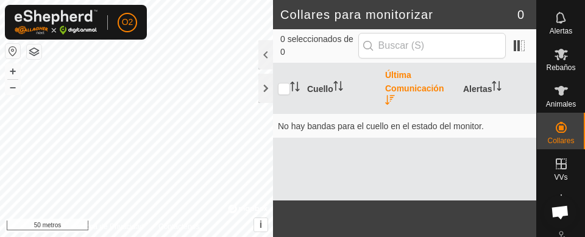
scroll to position [66, 0]
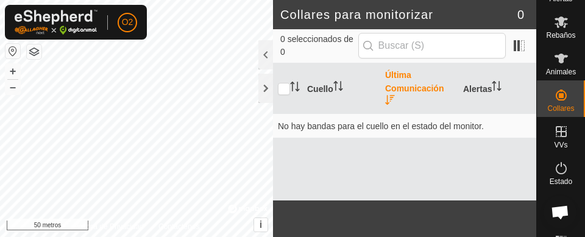
click at [554, 142] on font "VVs" at bounding box center [560, 145] width 13 height 9
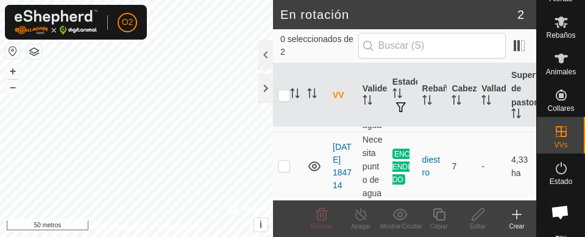
scroll to position [116, 0]
click at [287, 161] on p-checkbox at bounding box center [284, 166] width 12 height 10
click at [291, 160] on td at bounding box center [287, 166] width 29 height 68
checkbox input "false"
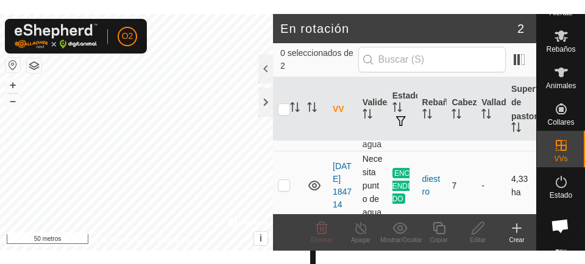
scroll to position [80, 0]
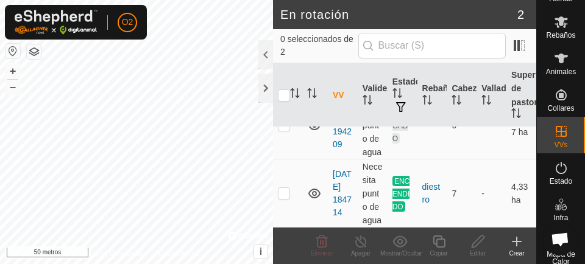
click at [462, 15] on h2 "En rotación" at bounding box center [398, 14] width 237 height 15
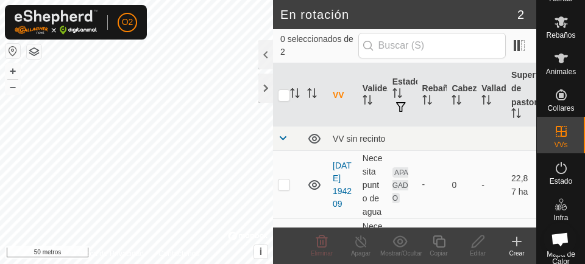
scroll to position [88, 0]
